Goal: Navigation & Orientation: Go to known website

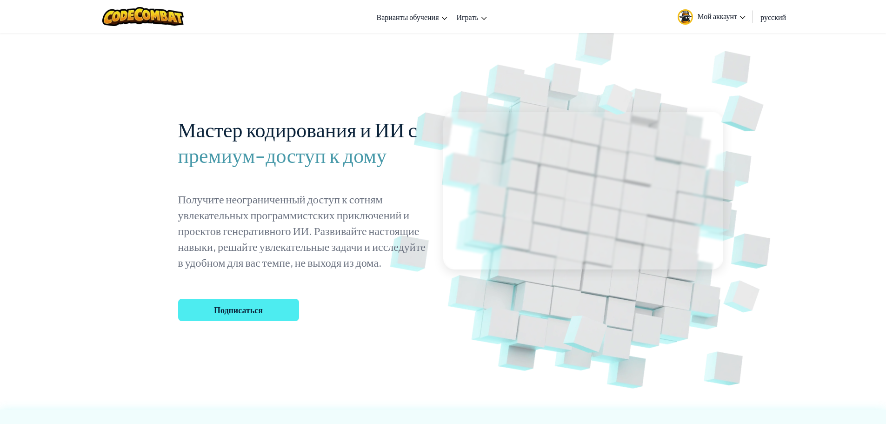
click at [530, 54] on img at bounding box center [592, 205] width 517 height 517
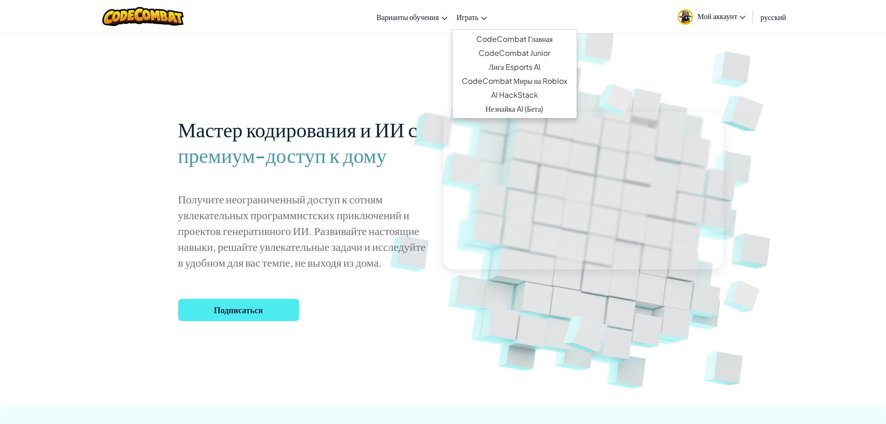
click at [464, 17] on font "Играть" at bounding box center [468, 17] width 22 height 10
click at [474, 31] on ul "CodeCombat Главная CodeCombat Junior Лига Esports AI CodeCombat Миры на Roblox …" at bounding box center [514, 73] width 125 height 89
click at [478, 37] on font "CodeCombat Главная" at bounding box center [514, 39] width 77 height 10
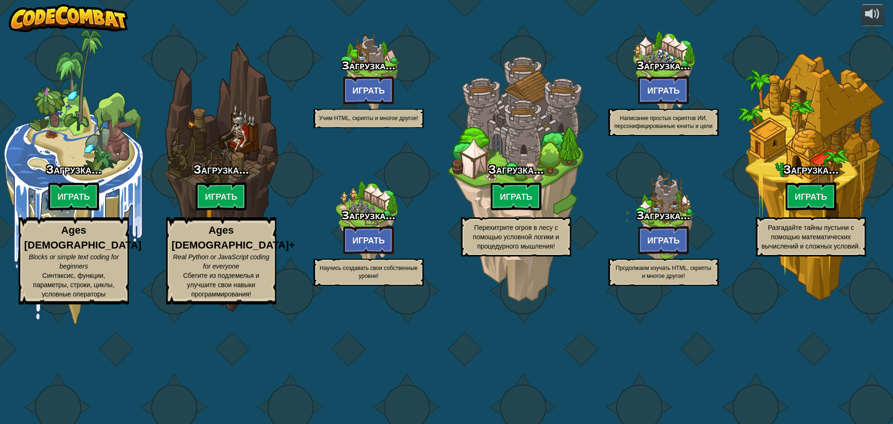
select select "ru"
